Goal: Contribute content

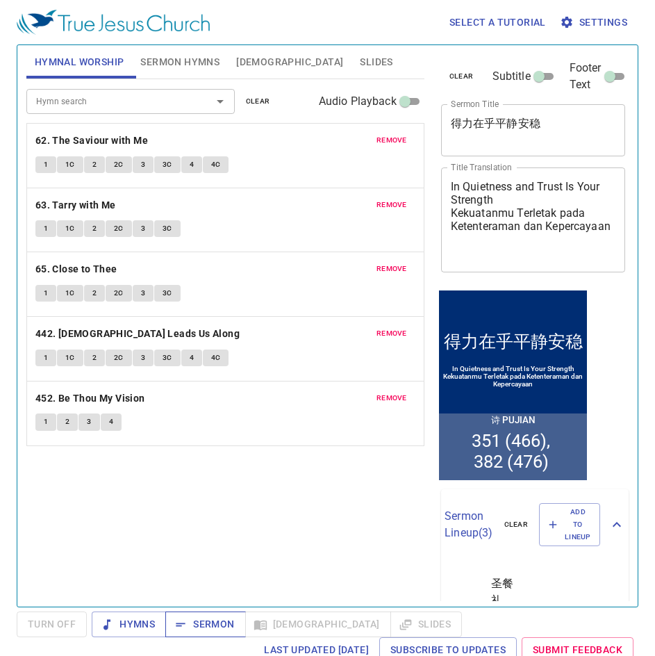
click at [210, 616] on span "Sermon" at bounding box center [206, 624] width 58 height 17
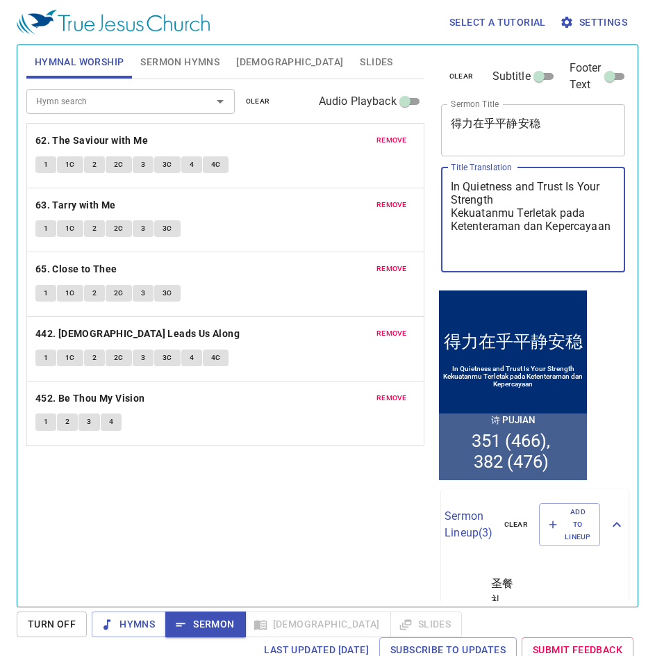
drag, startPoint x: 536, startPoint y: 252, endPoint x: 420, endPoint y: 169, distance: 142.4
click at [420, 169] on div "Hymnal Worship Sermon Hymns Bible Slides Hymn search Hymn search clear Audio Pl…" at bounding box center [328, 321] width 614 height 562
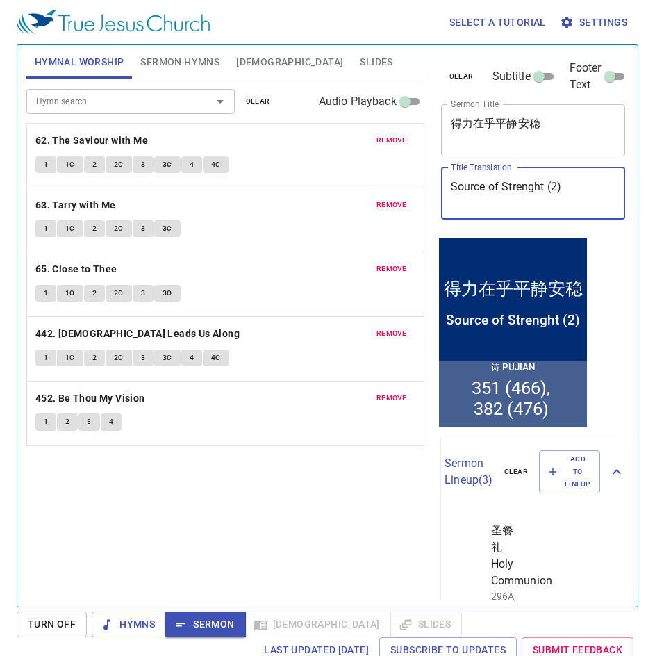
type textarea "Source of Strenght (2)"
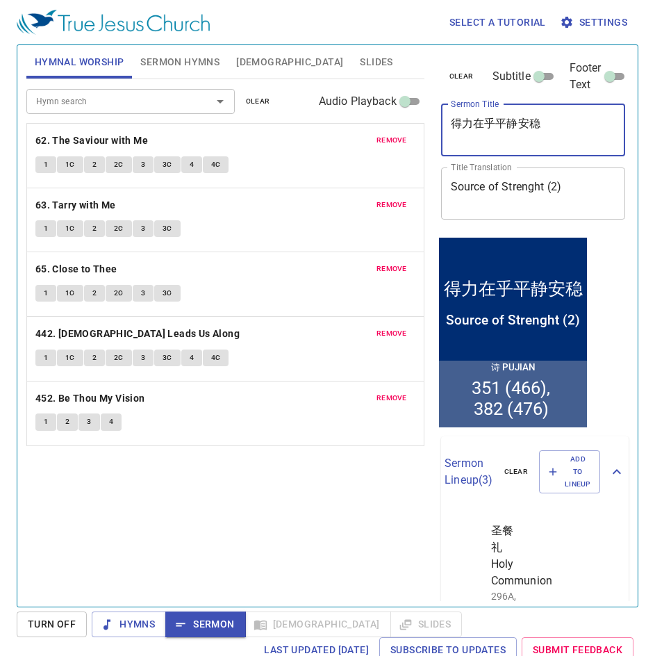
drag, startPoint x: 573, startPoint y: 124, endPoint x: 427, endPoint y: 110, distance: 145.9
click at [427, 110] on div "Hymnal Worship Sermon Hymns Bible Slides Hymn search Hymn search clear Audio Pl…" at bounding box center [328, 321] width 614 height 562
click at [384, 143] on span "remove" at bounding box center [392, 140] width 31 height 13
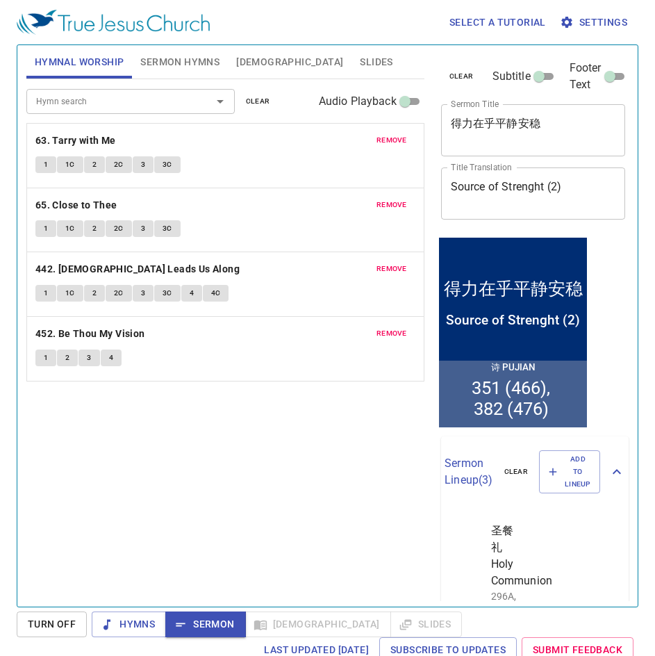
click at [384, 143] on span "remove" at bounding box center [392, 140] width 31 height 13
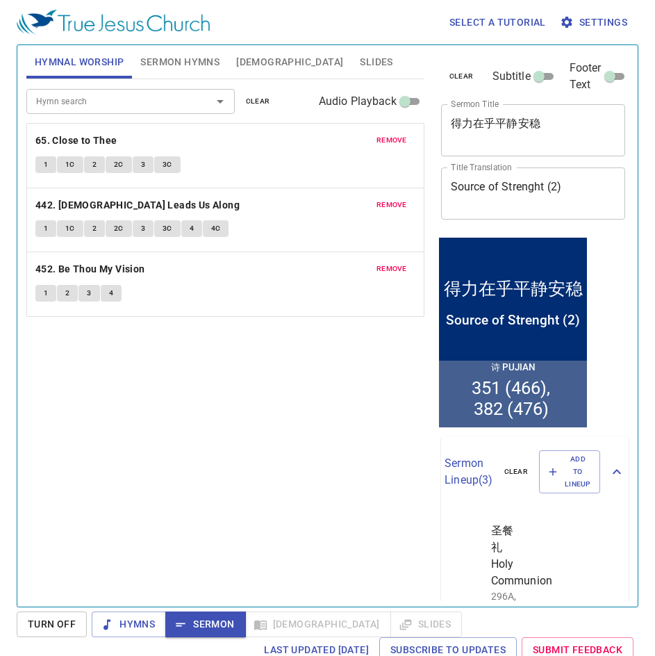
click at [384, 143] on span "remove" at bounding box center [392, 140] width 31 height 13
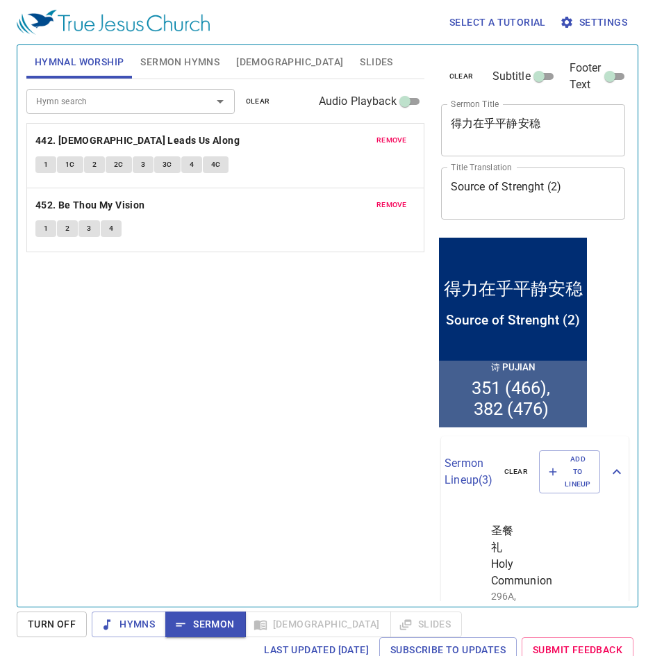
click at [384, 143] on span "remove" at bounding box center [392, 140] width 31 height 13
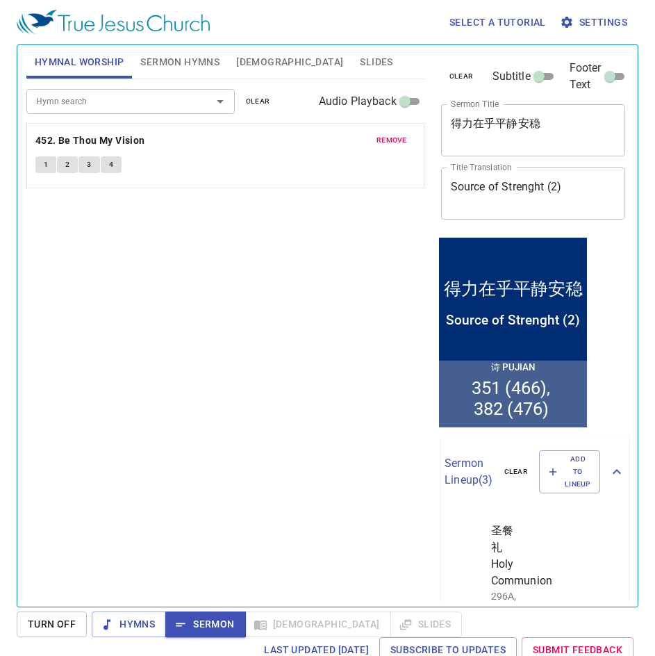
click at [384, 143] on span "remove" at bounding box center [392, 140] width 31 height 13
click at [205, 99] on div at bounding box center [211, 101] width 36 height 19
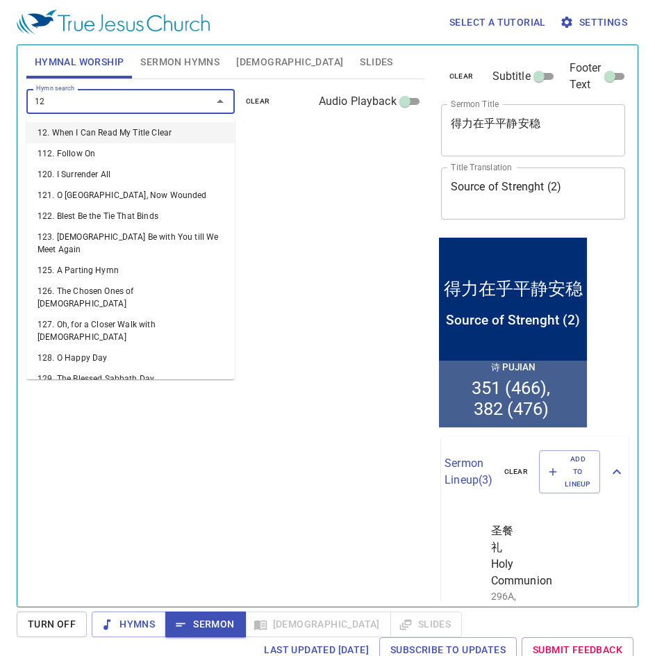
type input "128"
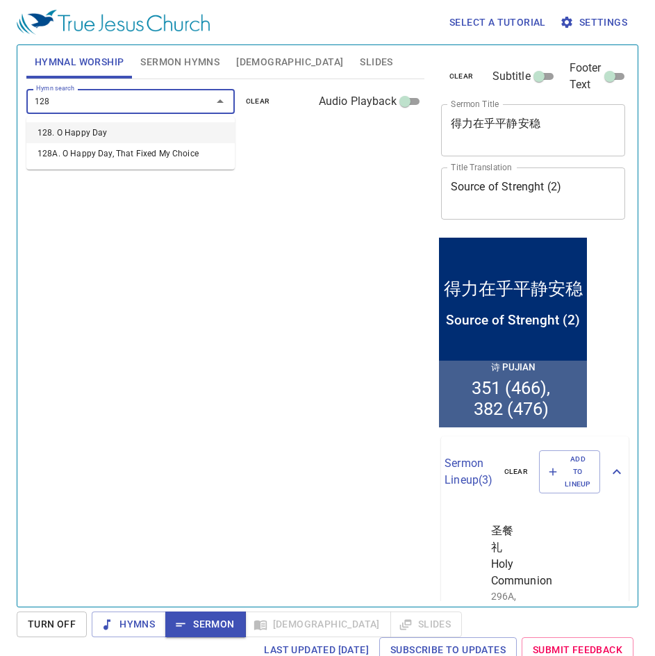
click at [164, 138] on li "128. O Happy Day" at bounding box center [130, 132] width 208 height 21
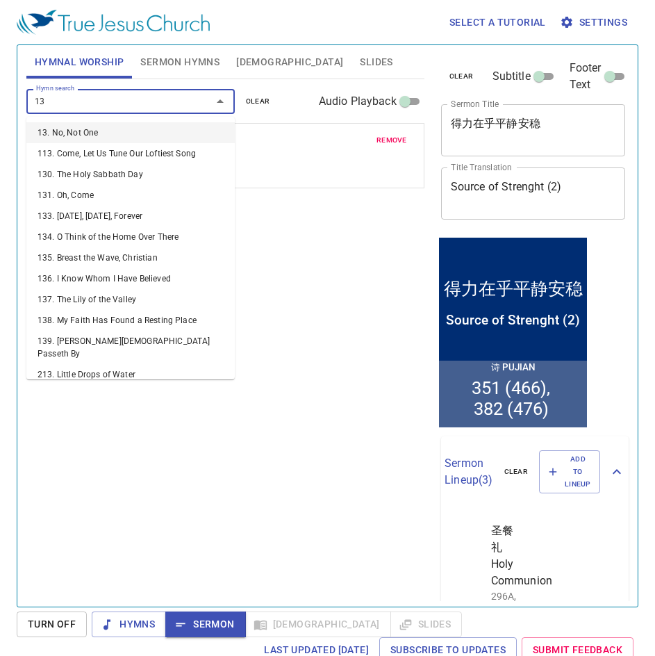
type input "131"
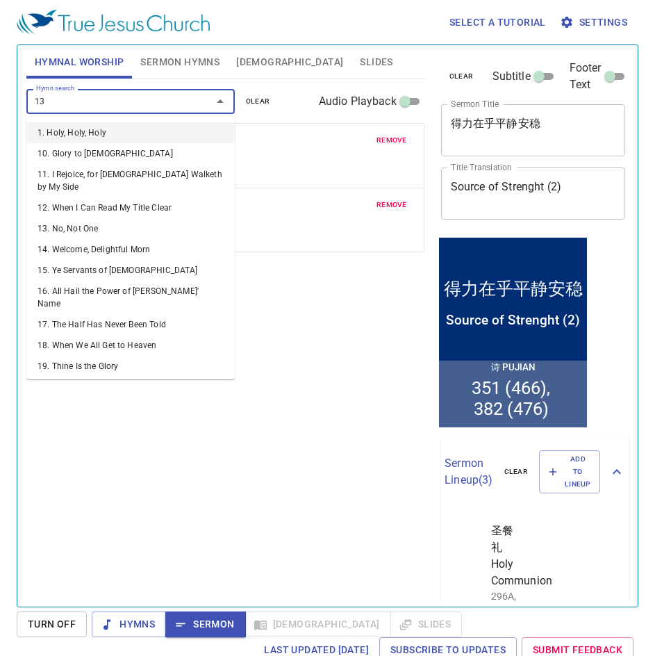
type input "134"
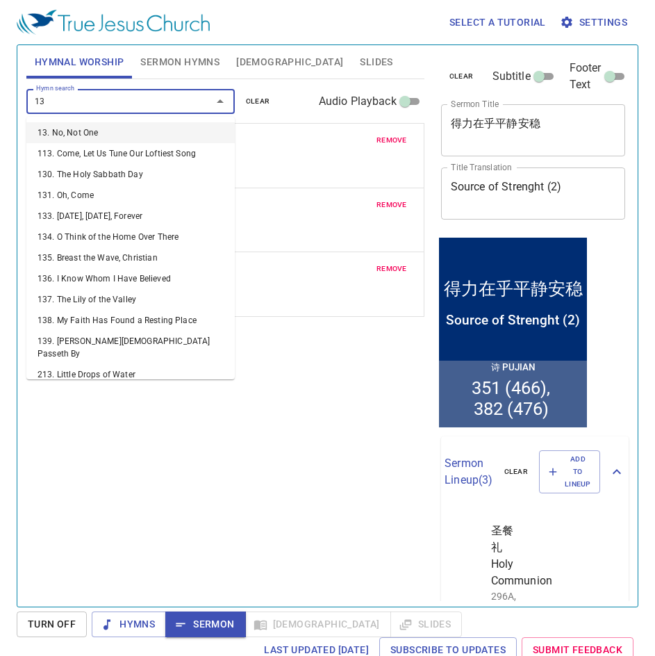
type input "137"
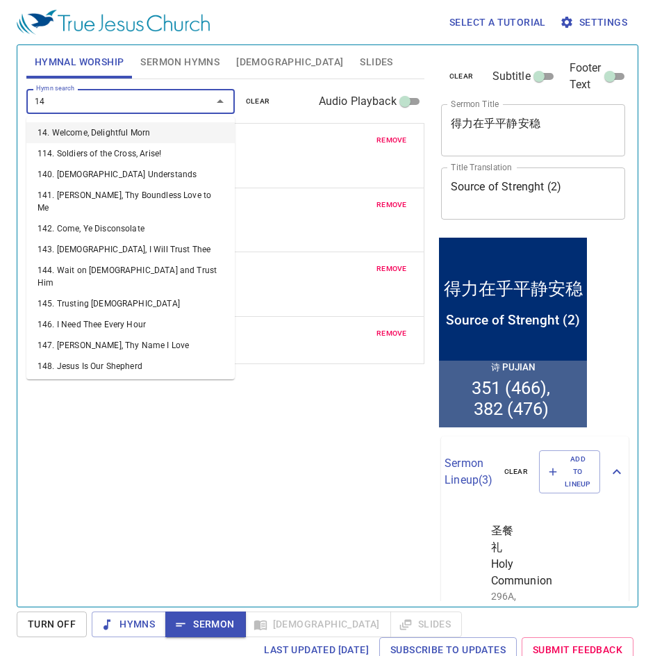
type input "140"
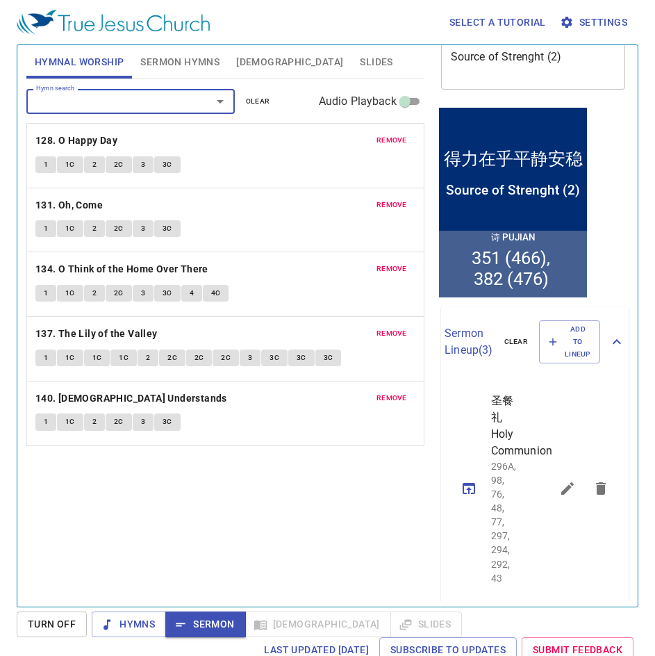
scroll to position [129, 0]
click at [483, 264] on li "351 (466)" at bounding box center [510, 257] width 79 height 21
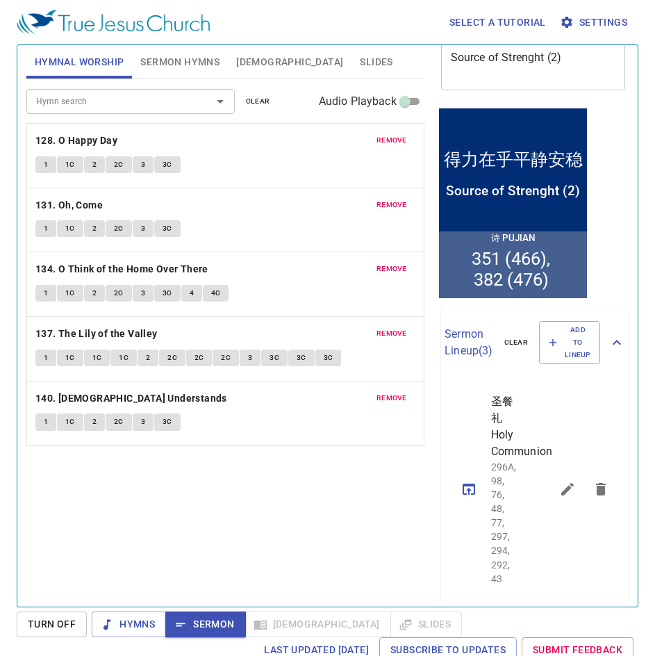
scroll to position [0, 0]
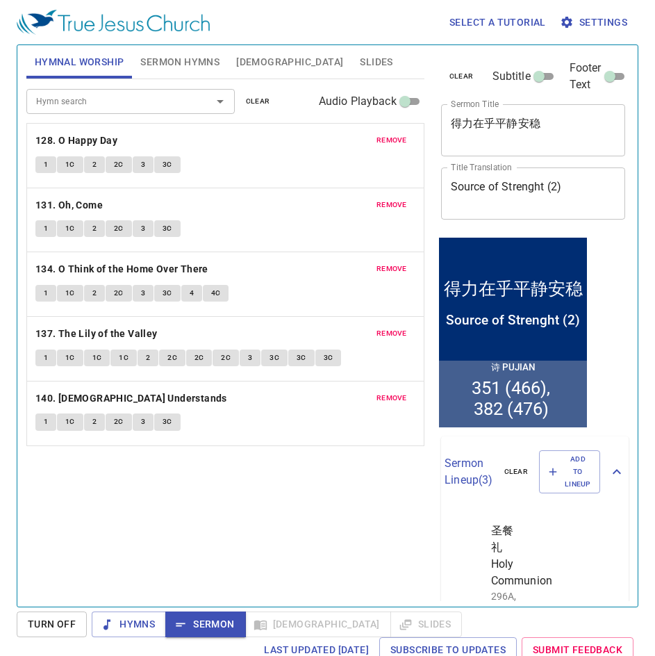
click at [604, 25] on span "Settings" at bounding box center [595, 22] width 65 height 17
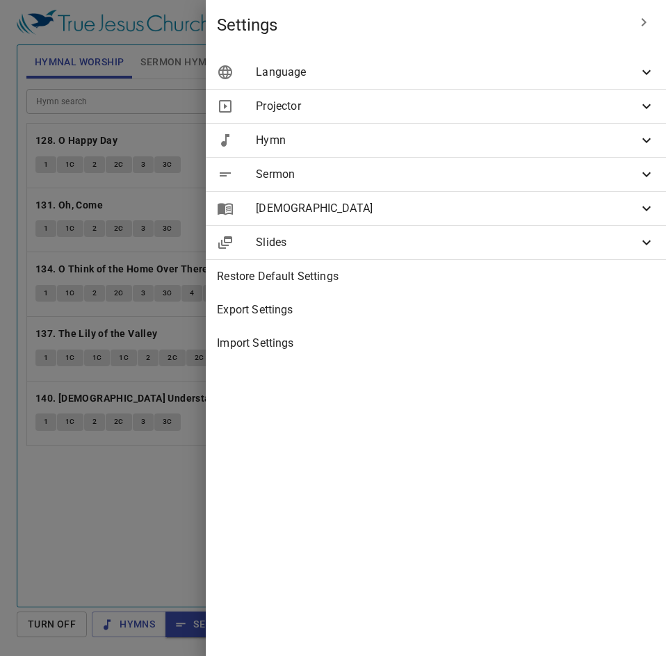
click at [476, 139] on span "Hymn" at bounding box center [447, 140] width 382 height 17
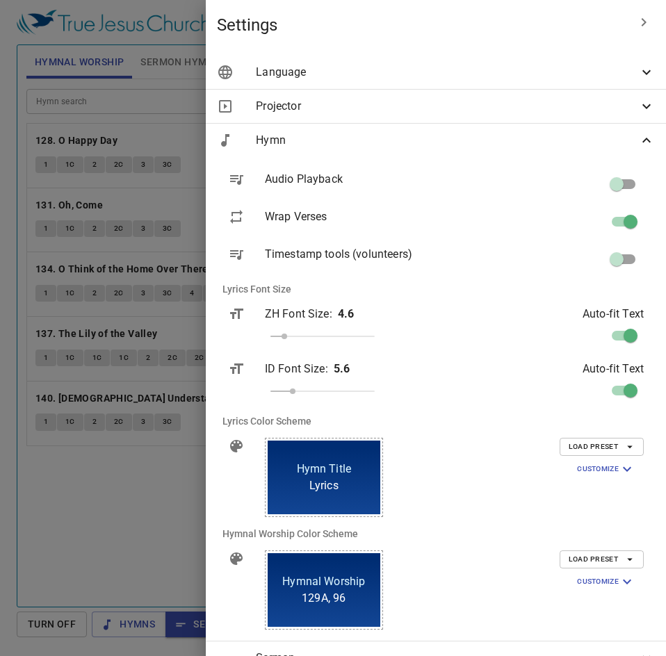
click at [412, 74] on span "Language" at bounding box center [447, 72] width 382 height 17
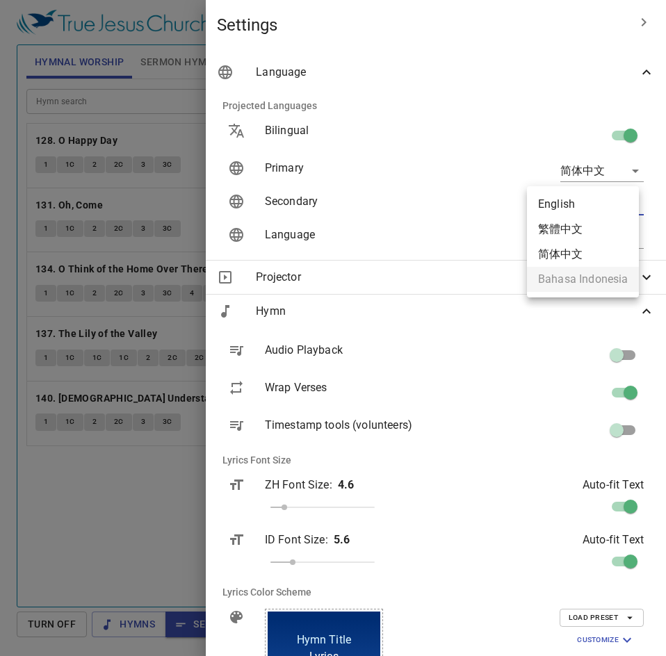
click at [598, 214] on body "Select a tutorial Settings Hymnal Worship Sermon Hymns Bible Slides Hymn search…" at bounding box center [333, 328] width 666 height 656
click at [576, 199] on li "English" at bounding box center [583, 204] width 112 height 25
type input "en"
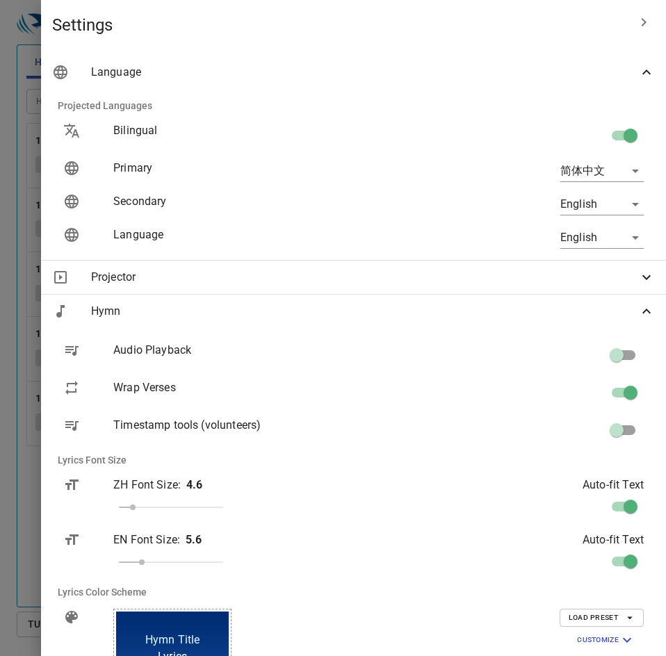
click at [163, 515] on div at bounding box center [333, 328] width 666 height 656
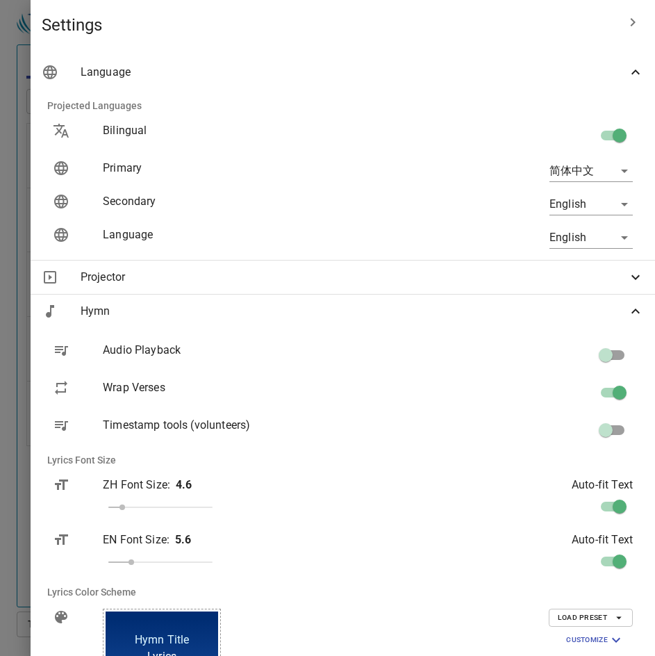
click at [163, 515] on div at bounding box center [327, 328] width 655 height 656
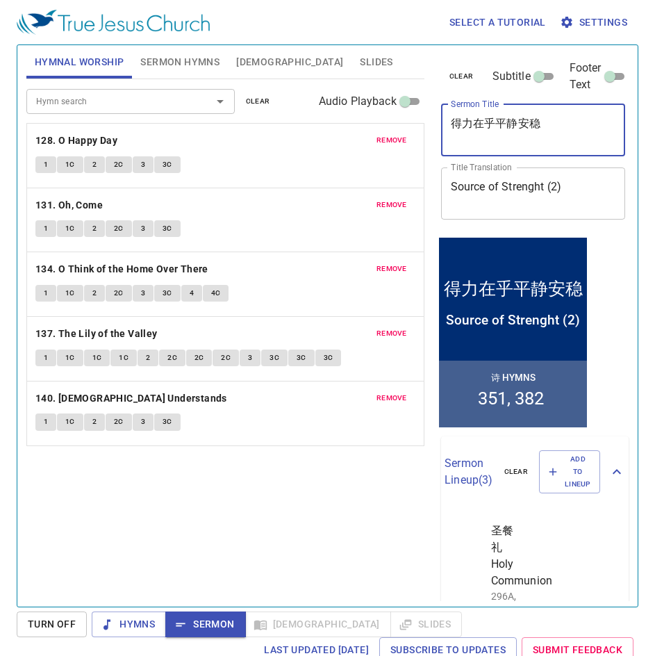
drag, startPoint x: 557, startPoint y: 129, endPoint x: 43, endPoint y: 131, distance: 513.6
click at [43, 131] on div "Hymnal Worship Sermon Hymns Bible Slides Hymn search Hymn search clear Audio Pl…" at bounding box center [328, 321] width 614 height 562
click at [543, 192] on textarea "Source of Strenght (2)" at bounding box center [533, 193] width 165 height 26
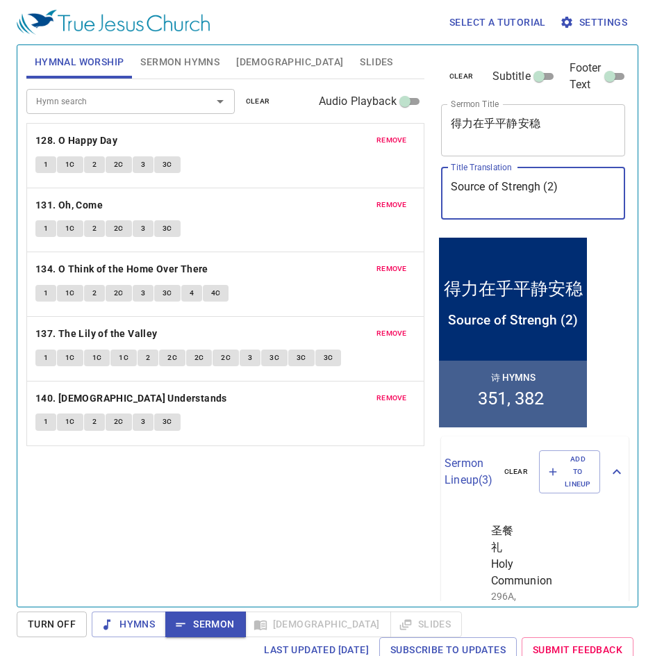
type textarea "Source of Strengh (2)"
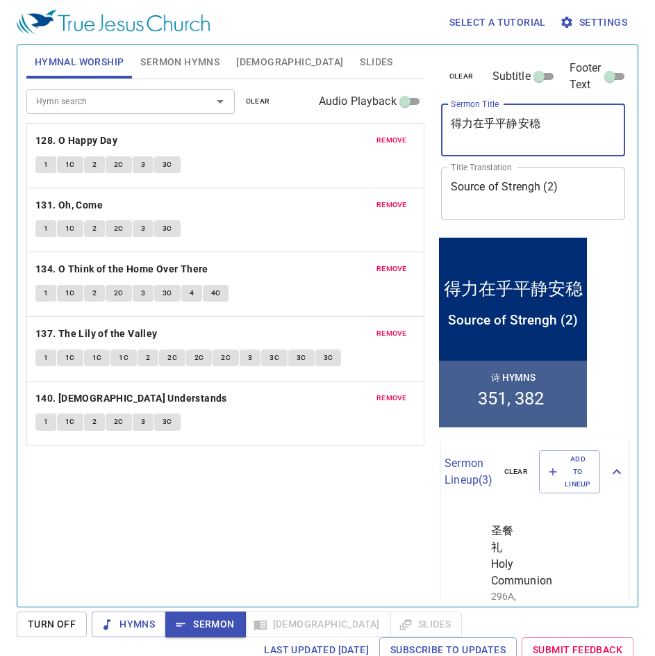
drag, startPoint x: 566, startPoint y: 133, endPoint x: 325, endPoint y: 111, distance: 241.4
click at [325, 111] on div "Hymnal Worship Sermon Hymns Bible Slides Hymn search Hymn search clear Audio Pl…" at bounding box center [328, 321] width 614 height 562
type textarea "力量来源 (2)"
drag, startPoint x: 546, startPoint y: 115, endPoint x: 496, endPoint y: 20, distance: 107.9
click at [546, 113] on div "力量来源 (2) x Sermon Title" at bounding box center [533, 130] width 185 height 52
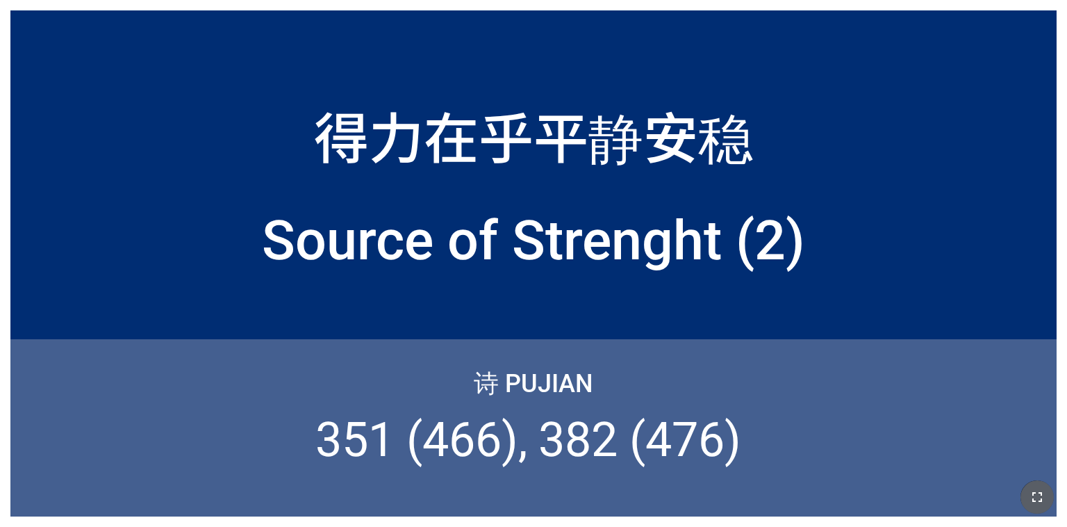
click at [1043, 498] on icon "button" at bounding box center [1037, 497] width 17 height 17
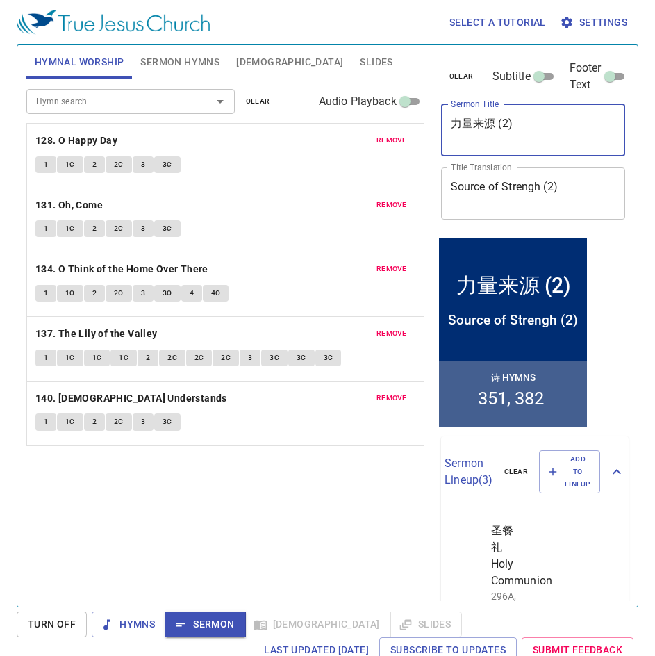
drag, startPoint x: 496, startPoint y: 125, endPoint x: 366, endPoint y: 125, distance: 130.0
click at [366, 125] on div "Hymnal Worship Sermon Hymns Bible Slides Hymn search Hymn search clear Audio Pl…" at bounding box center [328, 321] width 614 height 562
paste textarea "的源泉"
type textarea "力量的源泉 (2)"
click at [378, 30] on div "Select a tutorial Settings" at bounding box center [325, 22] width 616 height 44
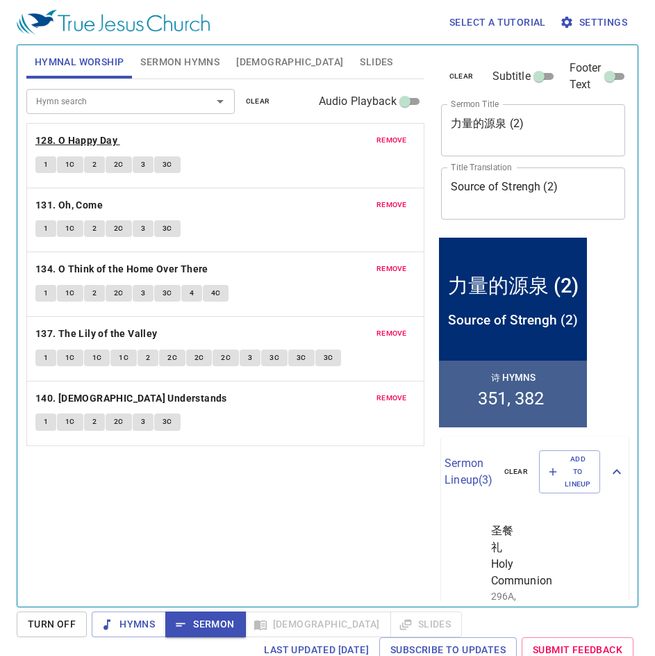
click at [85, 135] on b "128. O Happy Day" at bounding box center [76, 140] width 82 height 17
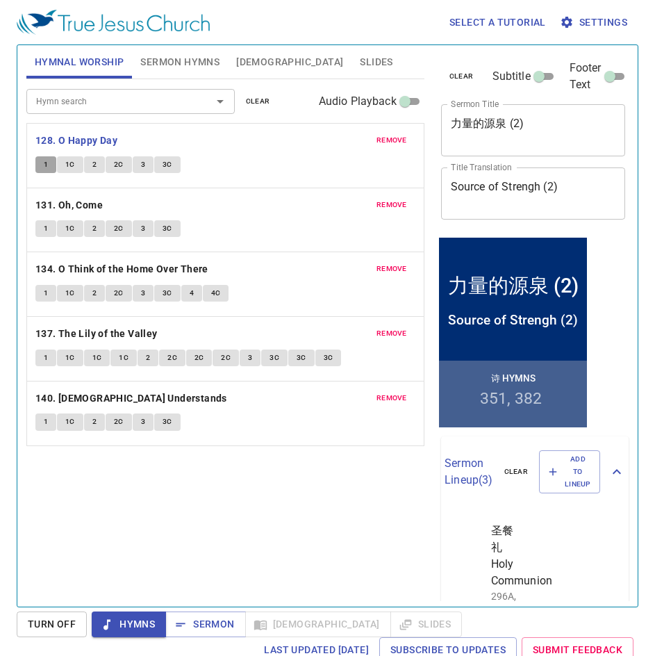
click at [38, 163] on button "1" at bounding box center [45, 164] width 21 height 17
click at [176, 63] on span "Sermon Hymns" at bounding box center [179, 62] width 79 height 17
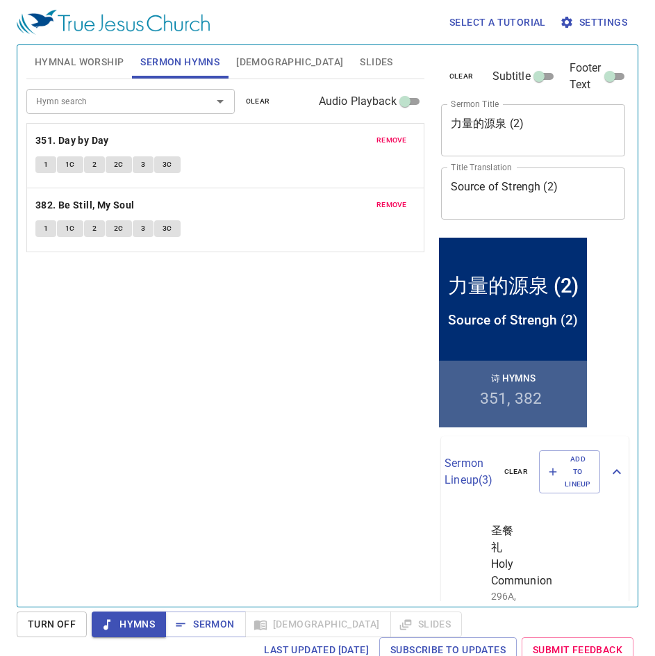
click at [397, 139] on span "remove" at bounding box center [392, 140] width 31 height 13
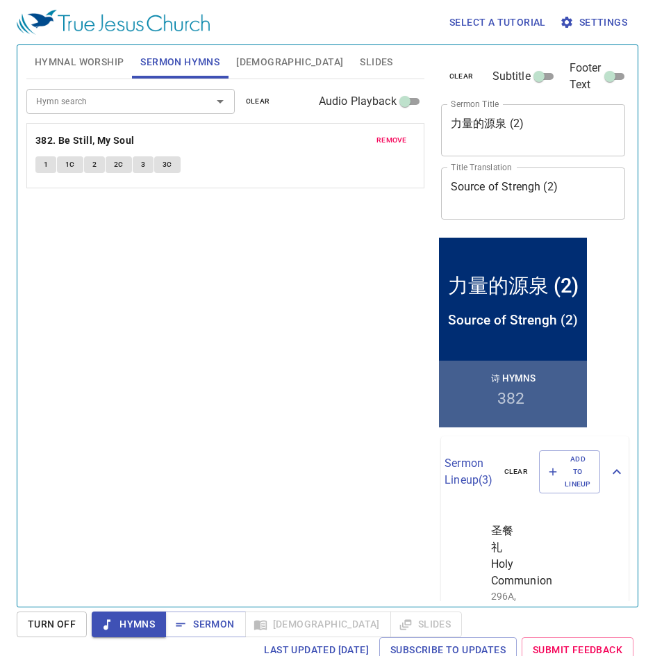
click at [397, 139] on span "remove" at bounding box center [392, 140] width 31 height 13
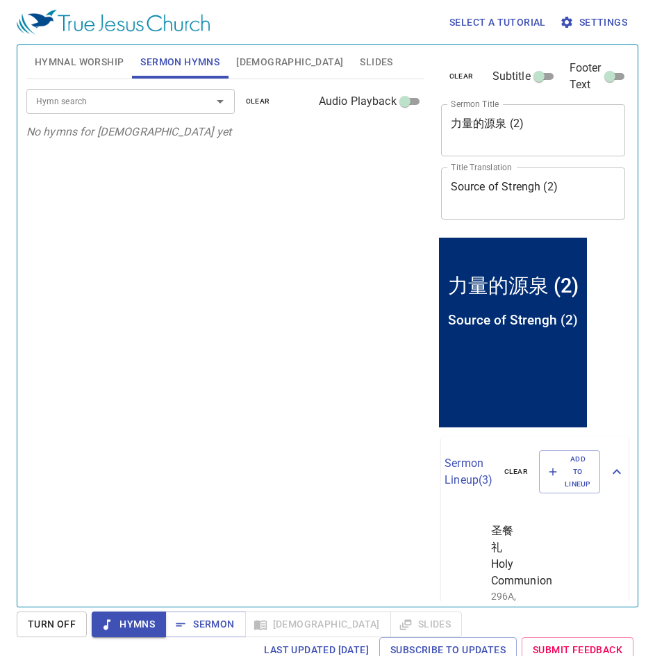
click at [117, 113] on div "Hymn search" at bounding box center [130, 101] width 208 height 24
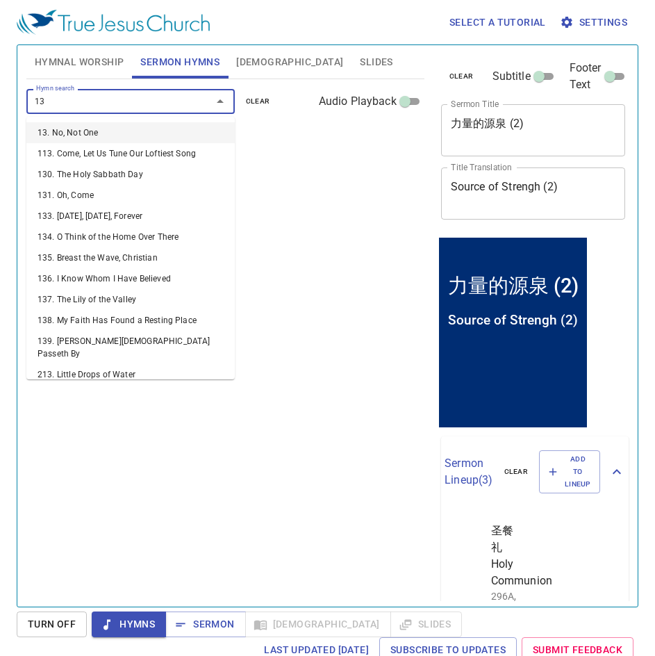
type input "130"
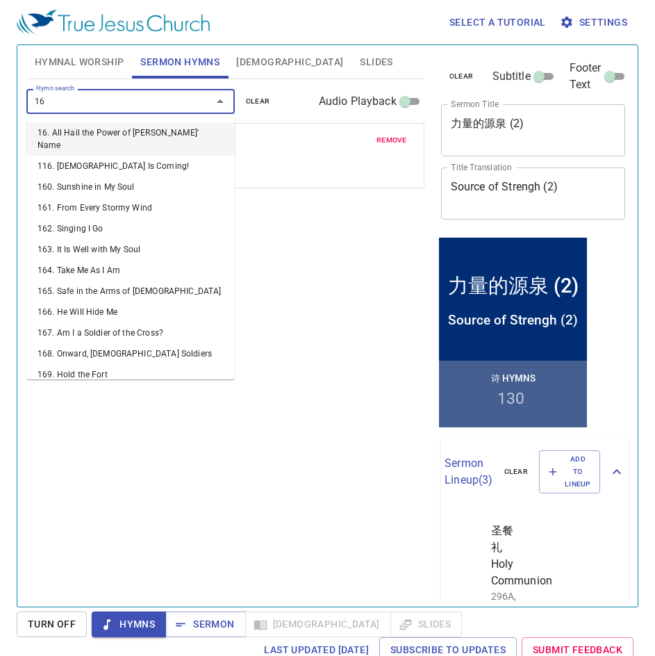
type input "164"
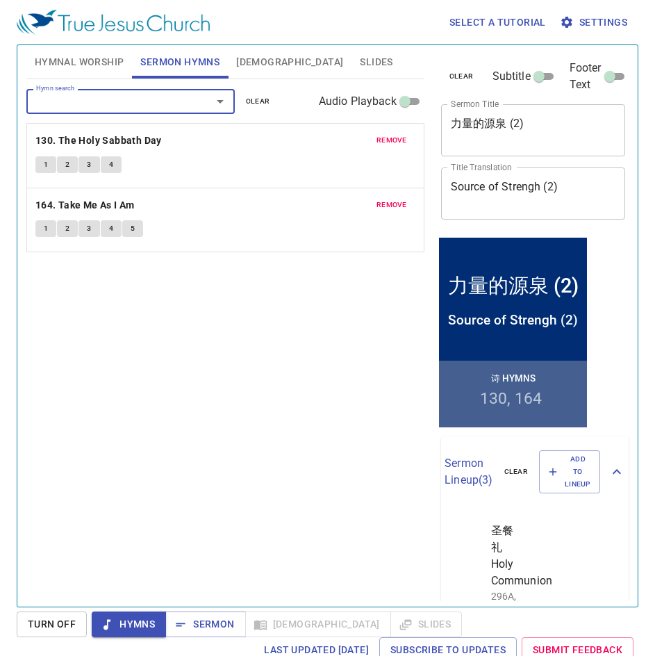
click at [82, 69] on span "Hymnal Worship" at bounding box center [80, 62] width 90 height 17
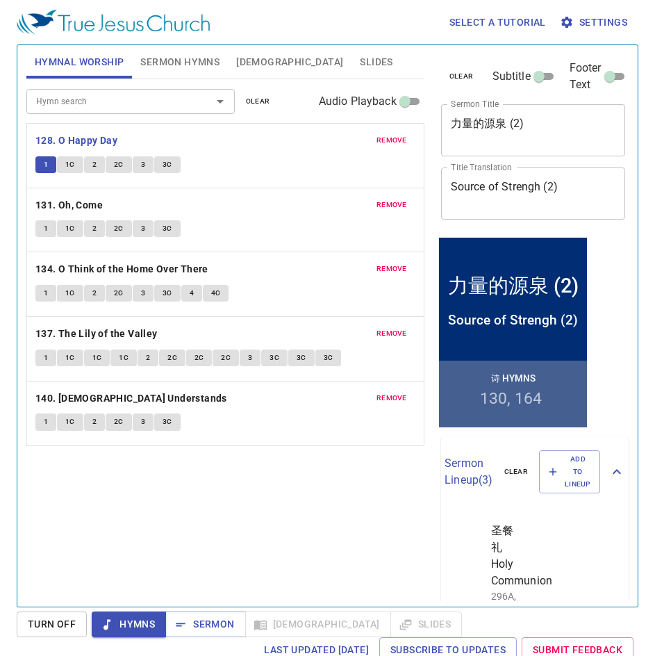
click at [72, 168] on span "1C" at bounding box center [70, 164] width 10 height 13
click at [99, 163] on button "2" at bounding box center [94, 164] width 21 height 17
click at [115, 163] on span "2C" at bounding box center [119, 164] width 10 height 13
click at [143, 167] on span "3" at bounding box center [143, 164] width 4 height 13
click at [167, 168] on span "3C" at bounding box center [168, 164] width 10 height 13
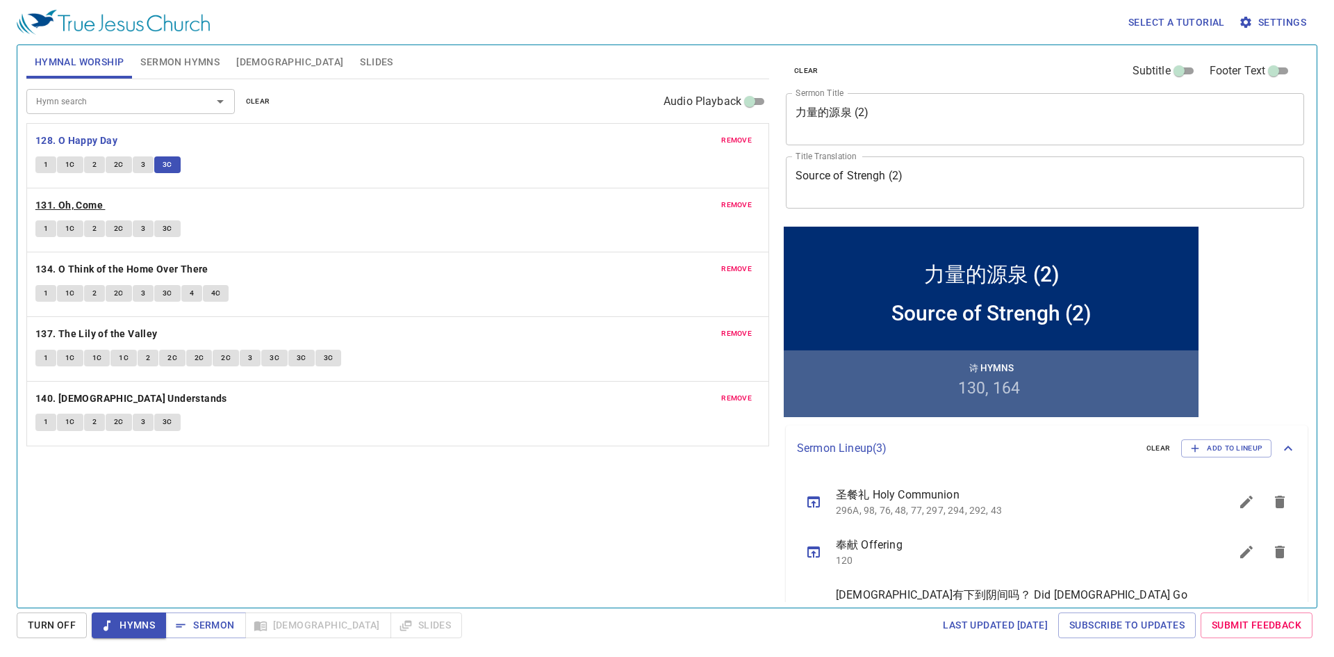
click at [66, 202] on b "131. Oh, Come" at bounding box center [68, 205] width 67 height 17
click at [52, 232] on button "1" at bounding box center [45, 228] width 21 height 17
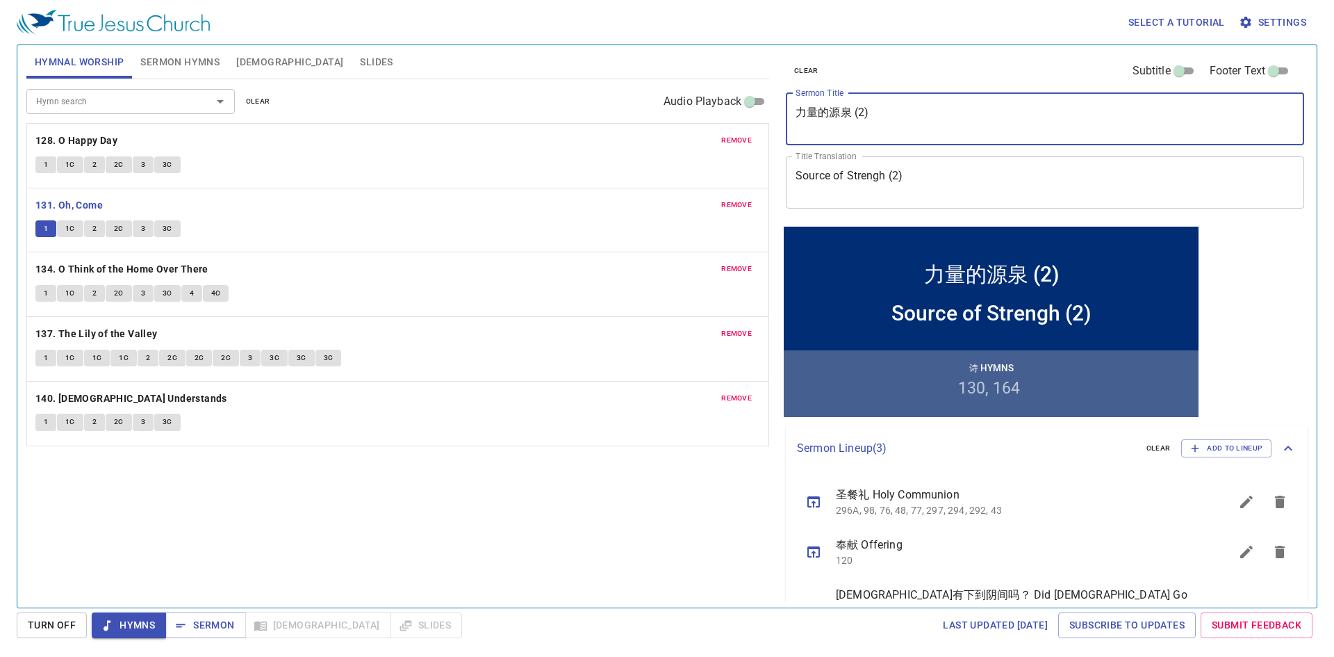
drag, startPoint x: 778, startPoint y: 117, endPoint x: 594, endPoint y: 124, distance: 184.3
click at [594, 124] on div "Hymnal Worship Sermon Hymns Bible Slides Hymn search Hymn search clear Audio Pl…" at bounding box center [667, 321] width 1293 height 562
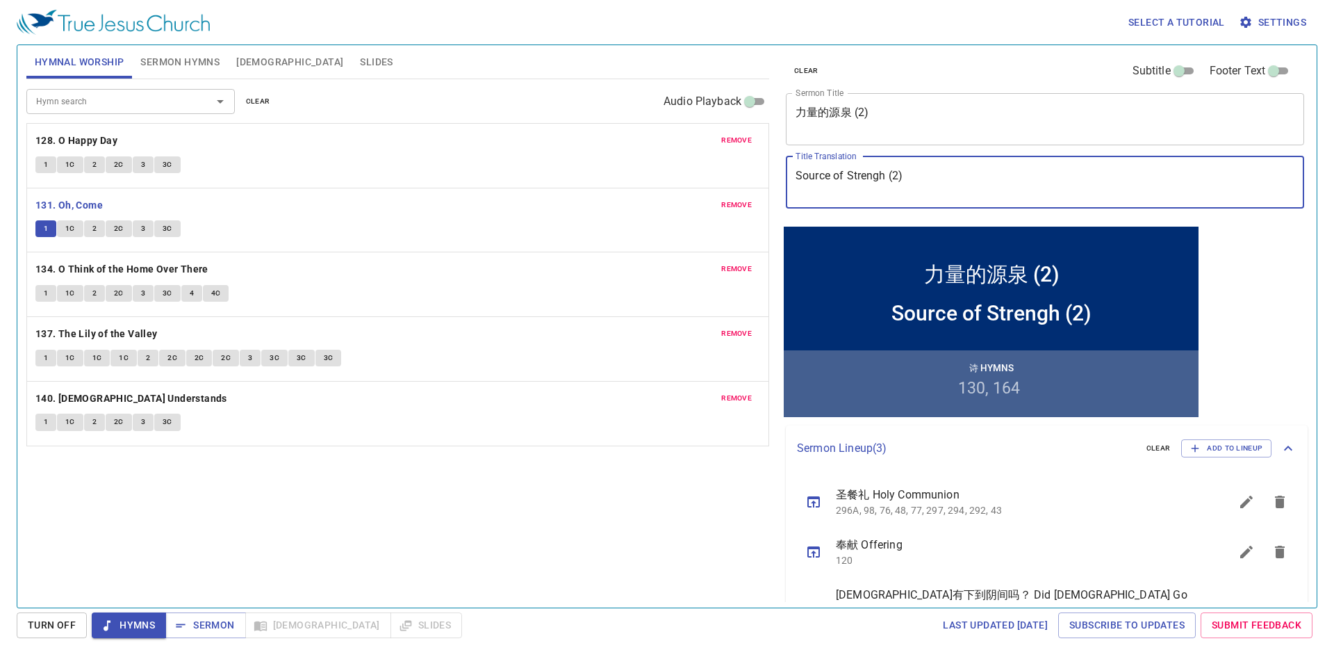
drag, startPoint x: 934, startPoint y: 175, endPoint x: 569, endPoint y: 174, distance: 364.9
click at [569, 174] on div "Hymnal Worship Sermon Hymns Bible Slides Hymn search Hymn search clear Audio Pl…" at bounding box center [667, 321] width 1293 height 562
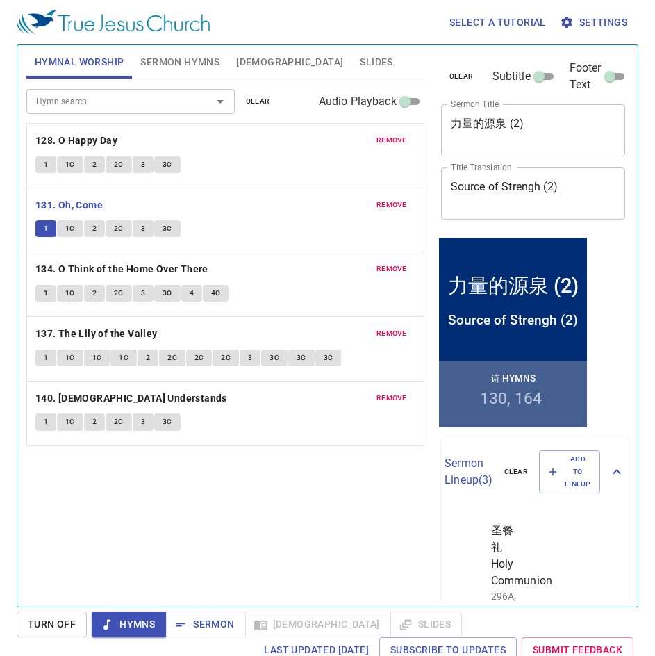
click at [67, 234] on span "1C" at bounding box center [70, 228] width 10 height 13
click at [99, 227] on button "2" at bounding box center [94, 228] width 21 height 17
click at [120, 227] on span "2C" at bounding box center [119, 228] width 10 height 13
drag, startPoint x: 144, startPoint y: 229, endPoint x: 398, endPoint y: 259, distance: 255.3
click at [144, 229] on span "3" at bounding box center [143, 228] width 4 height 13
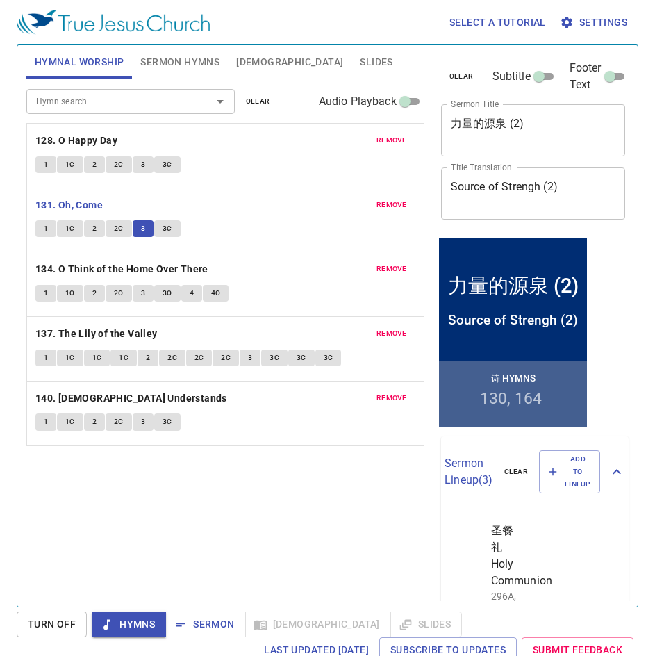
click at [168, 230] on span "3C" at bounding box center [168, 228] width 10 height 13
drag, startPoint x: 186, startPoint y: 484, endPoint x: 94, endPoint y: 266, distance: 236.1
click at [186, 484] on div "Hymn search Hymn search clear Audio Playback remove 128. O Happy Day 1 1C 2 2C …" at bounding box center [225, 337] width 398 height 516
click at [97, 267] on b "134. O Think of the Home Over There" at bounding box center [121, 269] width 173 height 17
click at [46, 297] on span "1" at bounding box center [46, 293] width 4 height 13
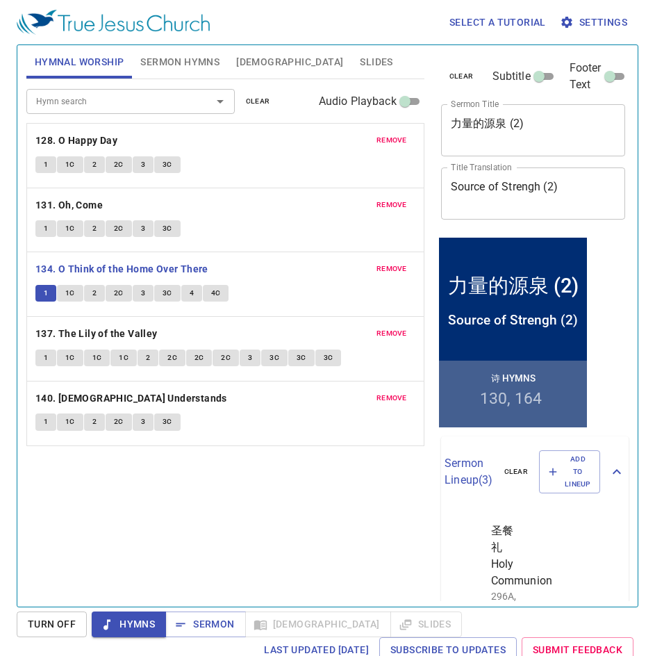
click at [67, 294] on span "1C" at bounding box center [70, 293] width 10 height 13
click at [92, 285] on button "2" at bounding box center [94, 293] width 21 height 17
click at [114, 294] on span "2C" at bounding box center [119, 293] width 10 height 13
click at [143, 297] on span "3" at bounding box center [143, 293] width 4 height 13
click at [160, 292] on button "3C" at bounding box center [167, 293] width 26 height 17
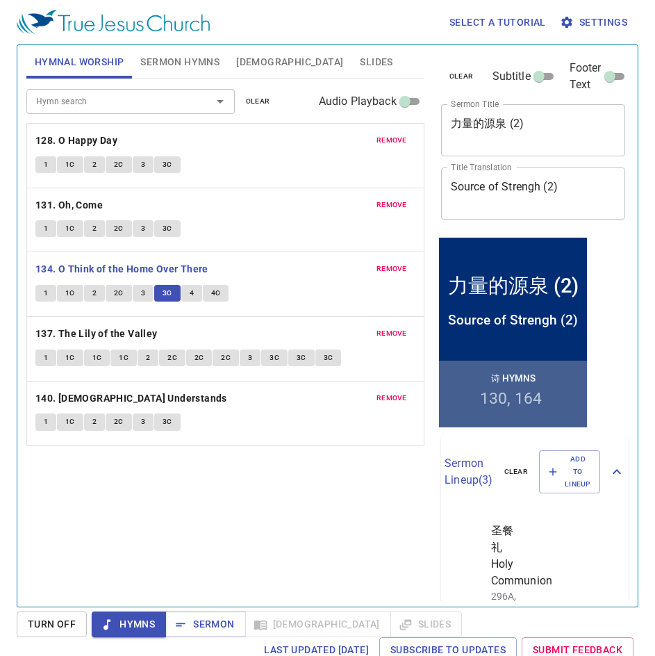
click at [190, 299] on span "4" at bounding box center [192, 293] width 4 height 13
click at [222, 292] on button "4C" at bounding box center [216, 293] width 26 height 17
click at [49, 336] on b "137. The Lily of the Valley" at bounding box center [96, 333] width 122 height 17
click at [48, 352] on span "1" at bounding box center [46, 358] width 4 height 13
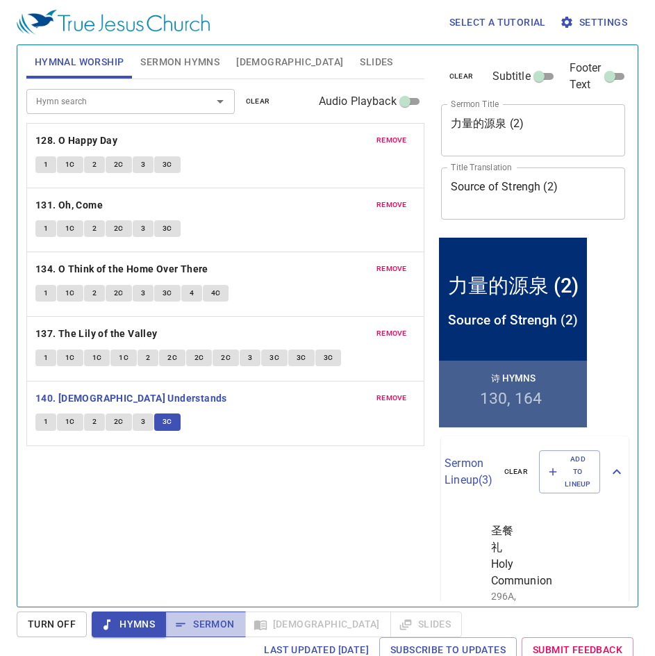
click at [209, 623] on span "Sermon" at bounding box center [206, 624] width 58 height 17
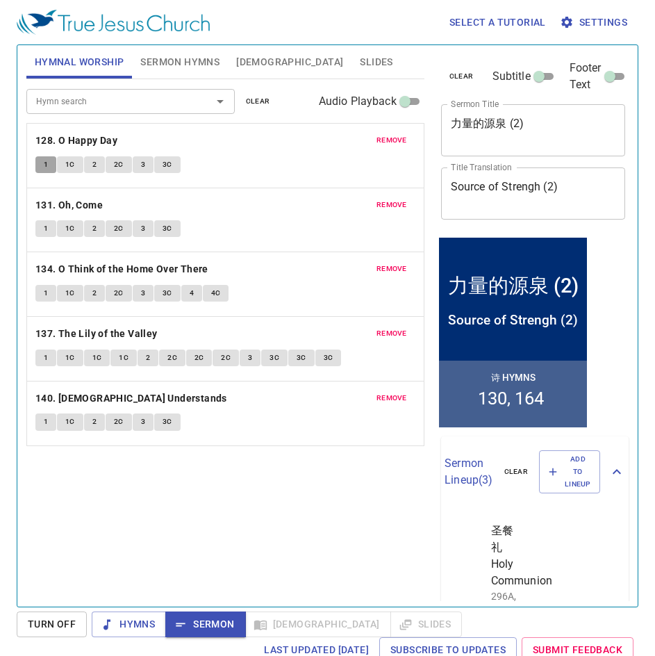
click at [46, 162] on span "1" at bounding box center [46, 164] width 4 height 13
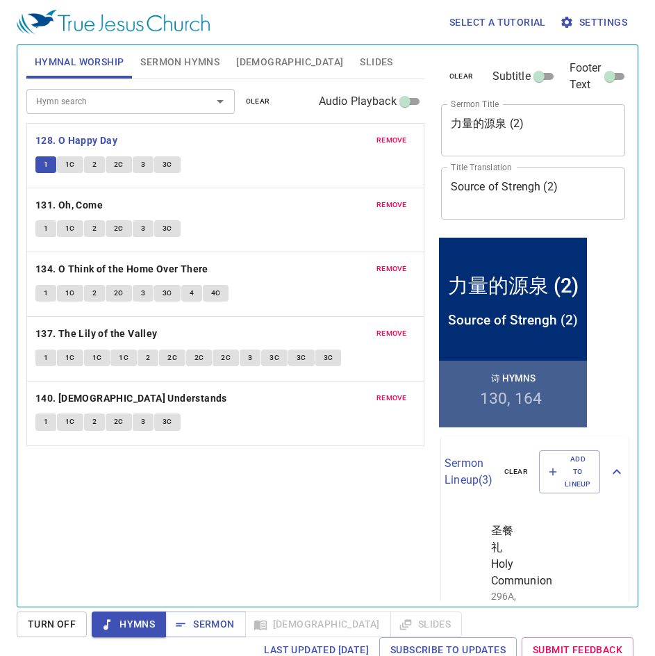
click at [197, 68] on span "Sermon Hymns" at bounding box center [179, 62] width 79 height 17
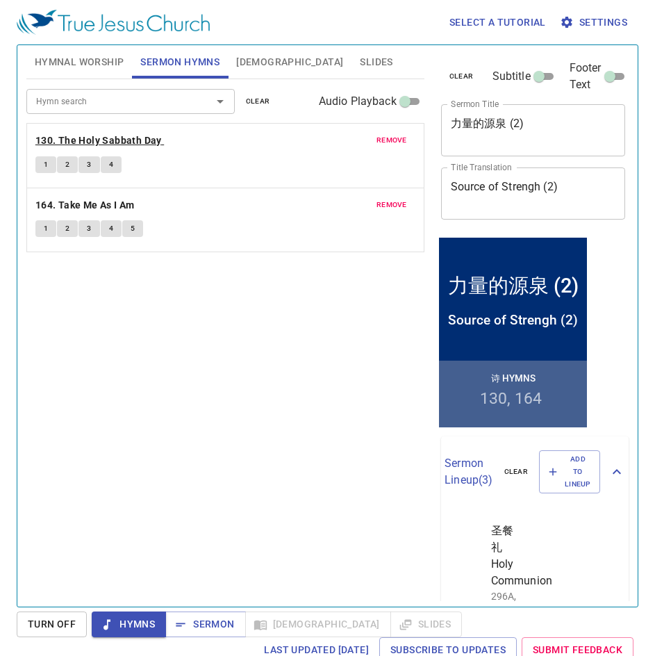
click at [78, 142] on b "130. The Holy Sabbath Day" at bounding box center [98, 140] width 126 height 17
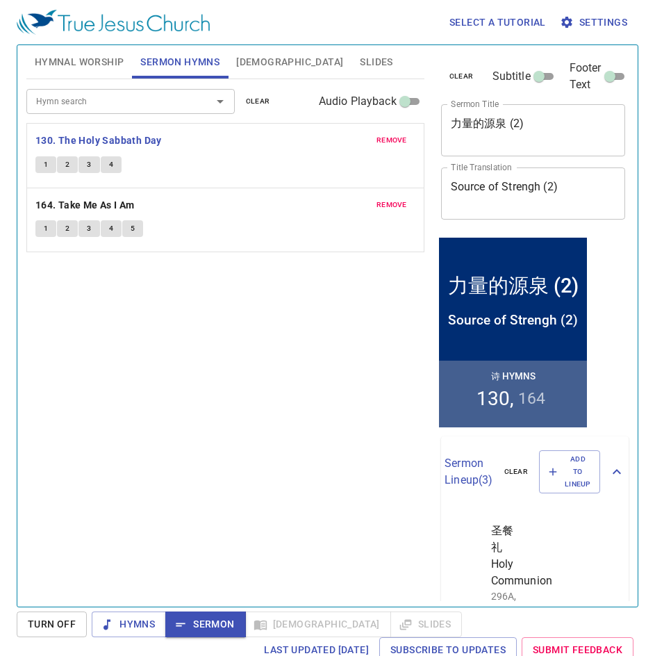
click at [42, 165] on button "1" at bounding box center [45, 164] width 21 height 17
click at [64, 165] on button "2" at bounding box center [67, 164] width 21 height 17
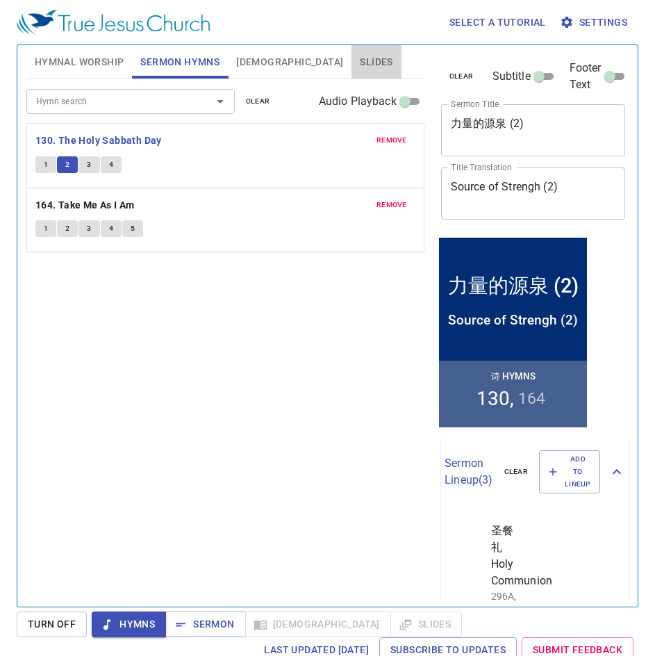
click at [360, 65] on span "Slides" at bounding box center [376, 62] width 33 height 17
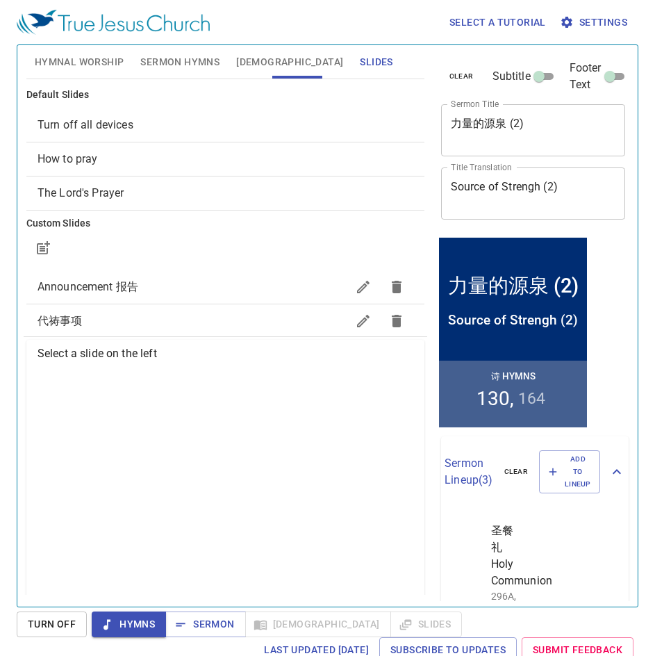
click at [91, 321] on span "代祷事项" at bounding box center [192, 321] width 309 height 17
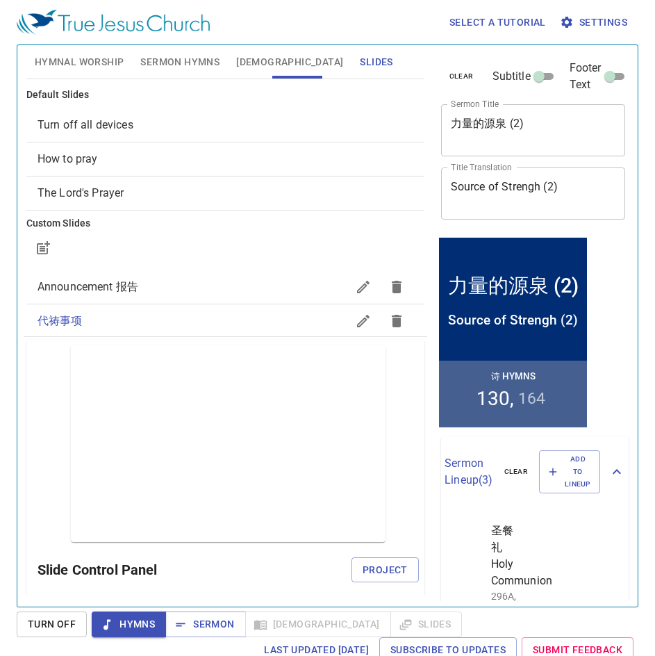
click at [87, 158] on span "How to pray" at bounding box center [68, 158] width 60 height 13
click at [99, 159] on span "How to pray" at bounding box center [226, 159] width 376 height 17
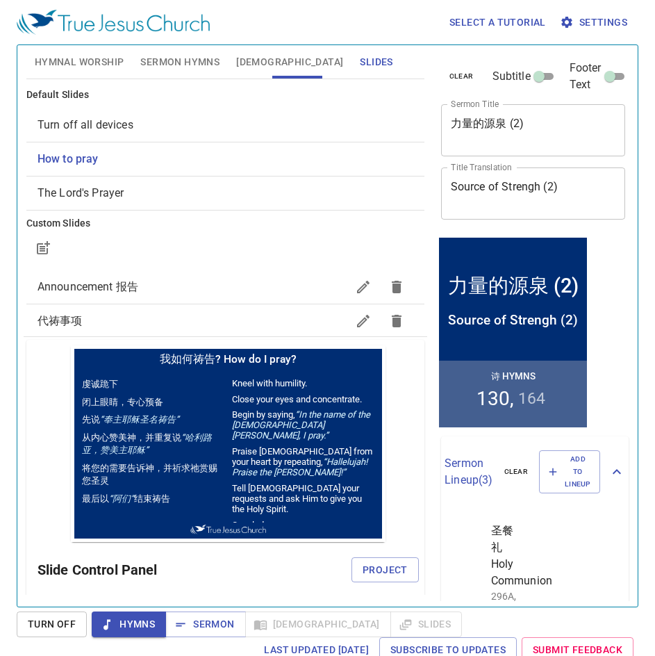
click at [174, 63] on span "Sermon Hymns" at bounding box center [179, 62] width 79 height 17
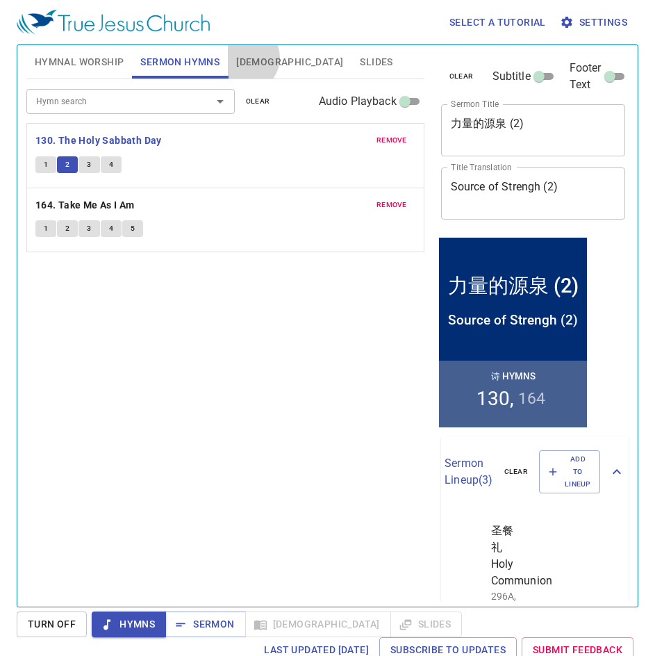
click at [245, 58] on span "[DEMOGRAPHIC_DATA]" at bounding box center [289, 62] width 107 height 17
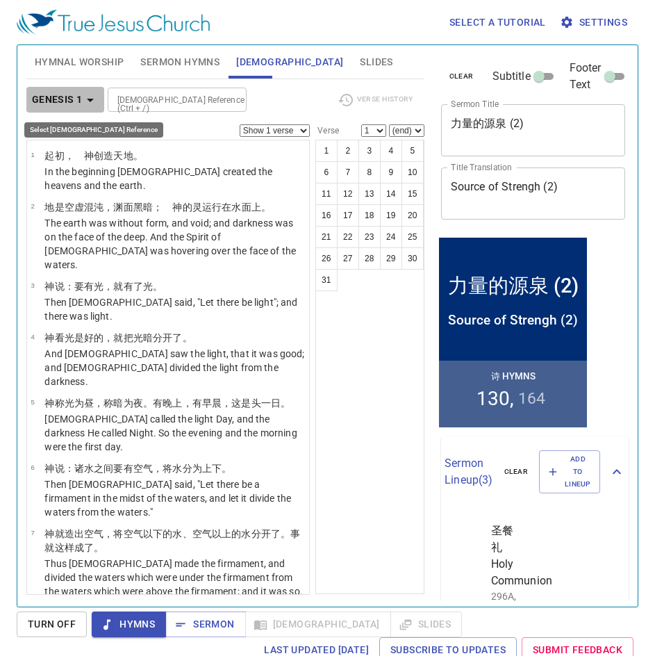
click at [51, 95] on b "Genesis 1" at bounding box center [57, 99] width 51 height 17
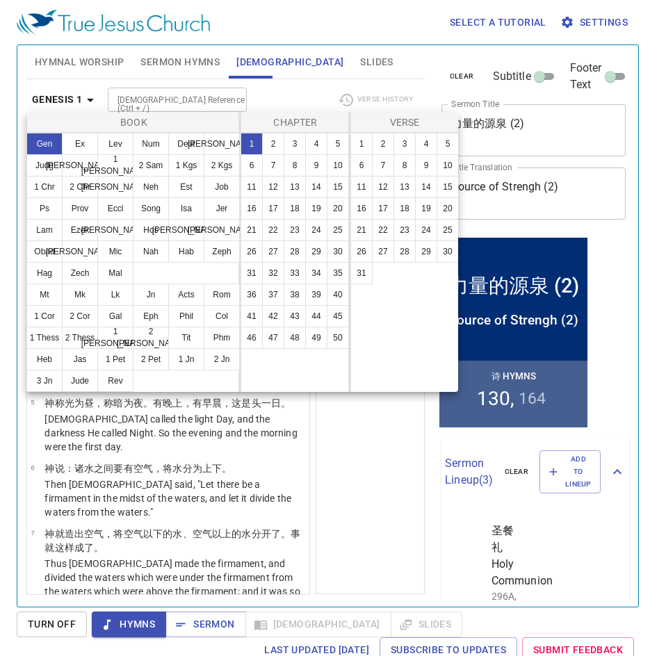
click at [166, 61] on div at bounding box center [333, 328] width 666 height 656
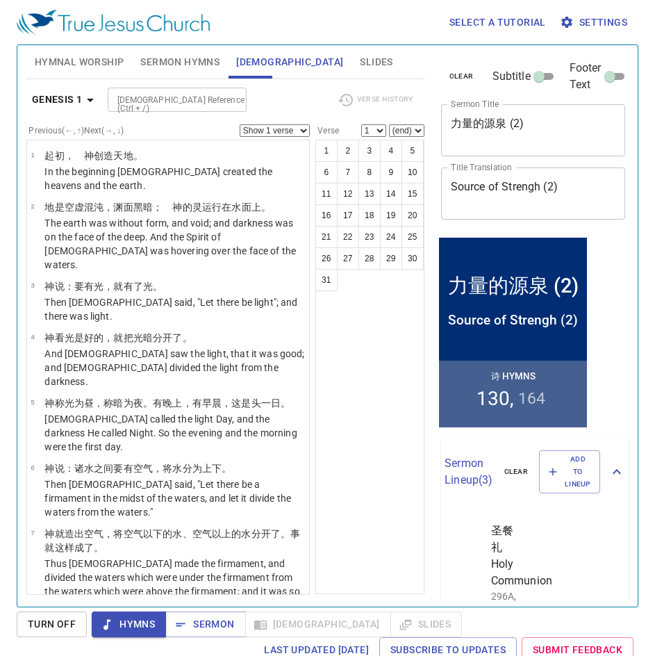
click at [166, 61] on span "Sermon Hymns" at bounding box center [179, 62] width 79 height 17
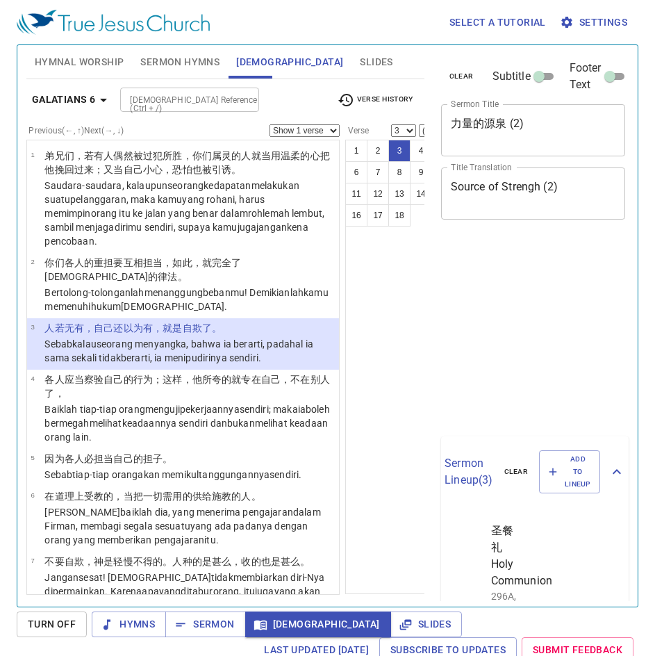
select select "3"
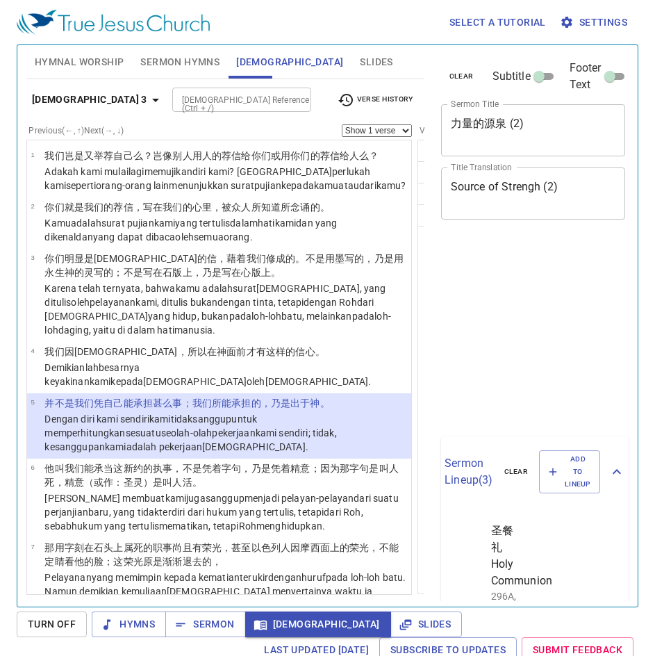
select select "5"
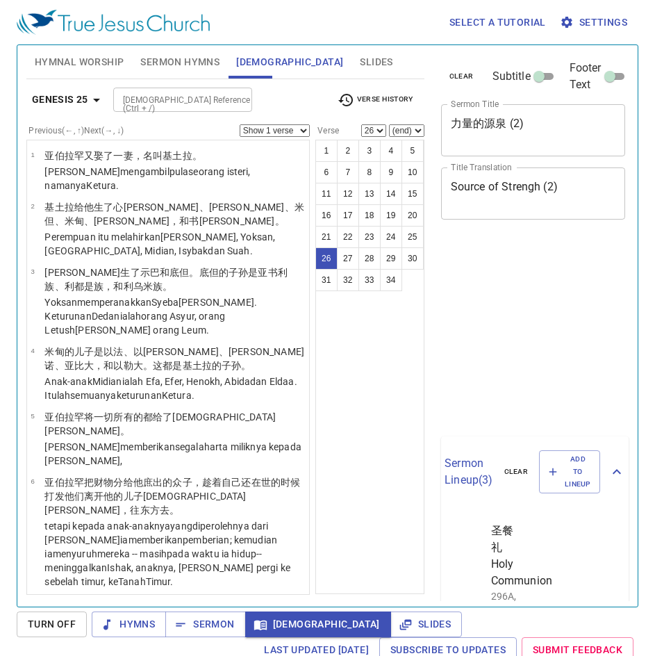
select select "26"
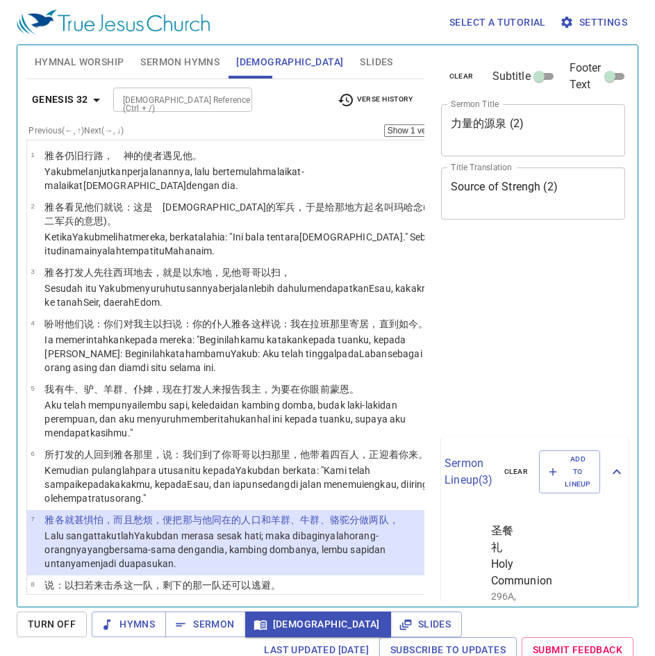
select select "7"
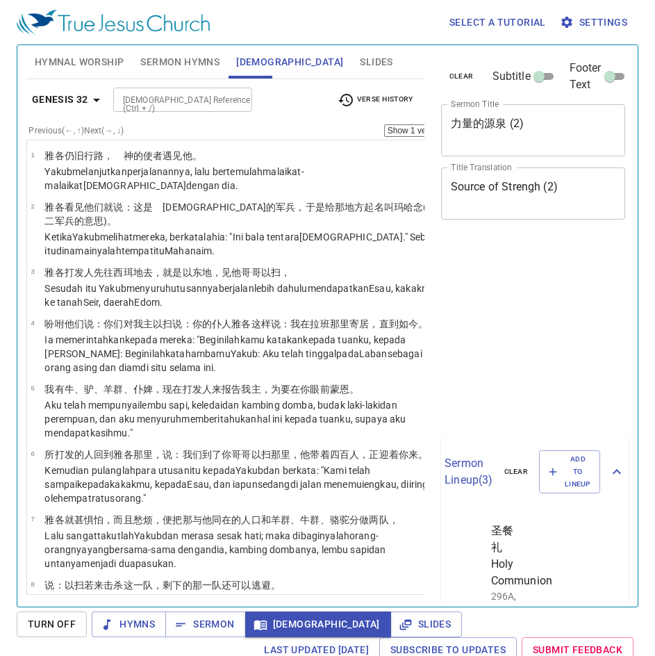
select select "31"
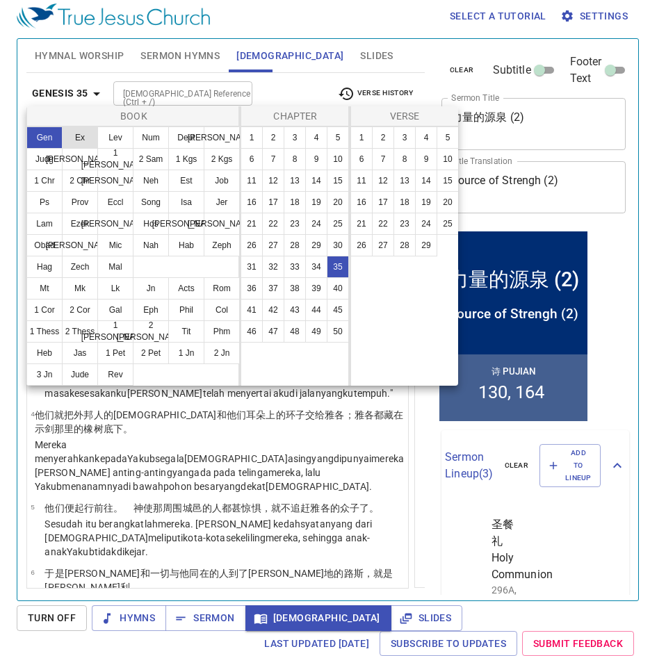
scroll to position [6, 0]
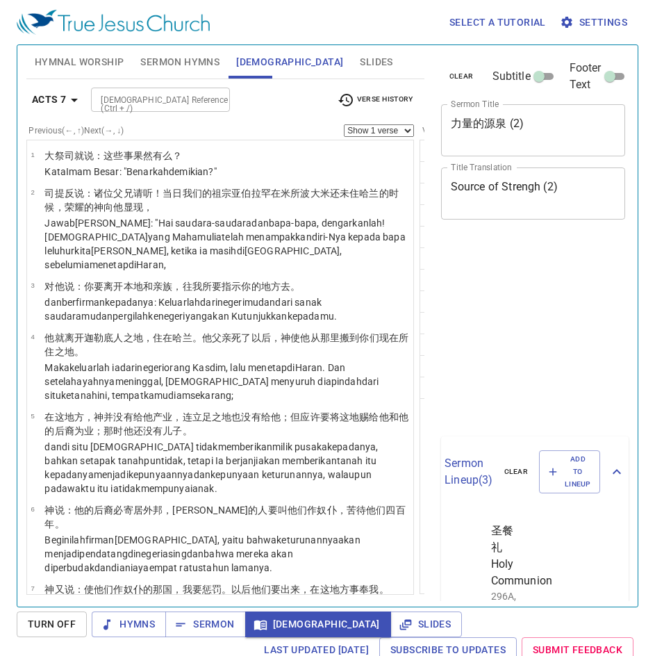
select select "29"
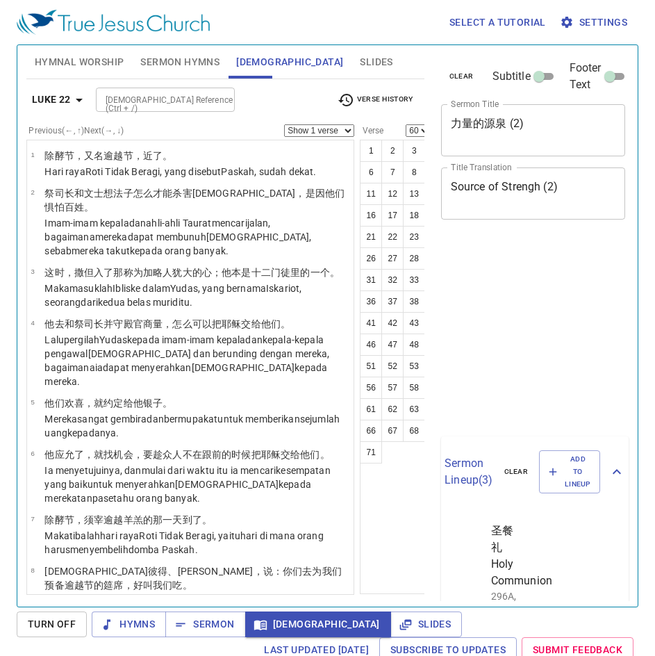
select select "60"
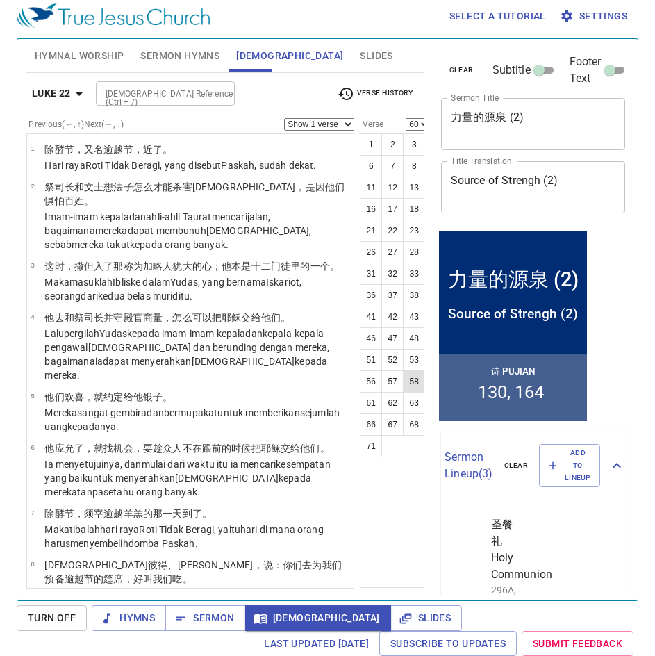
scroll to position [4050, 0]
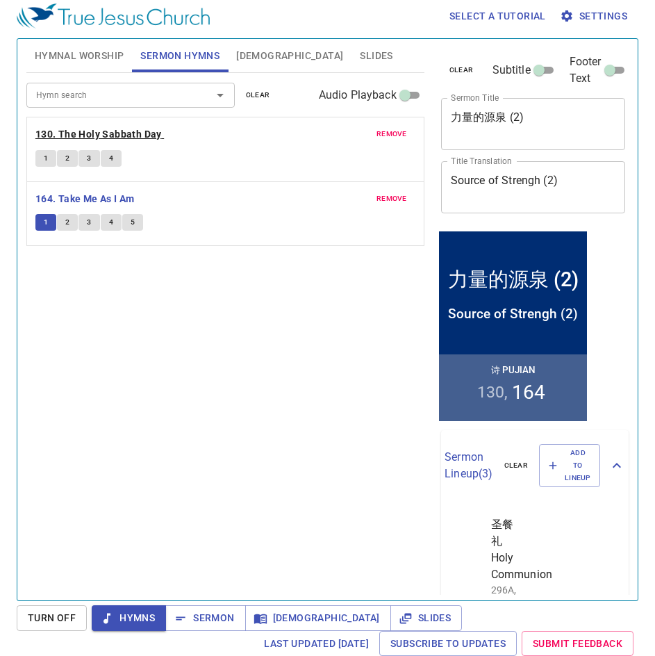
scroll to position [6, 0]
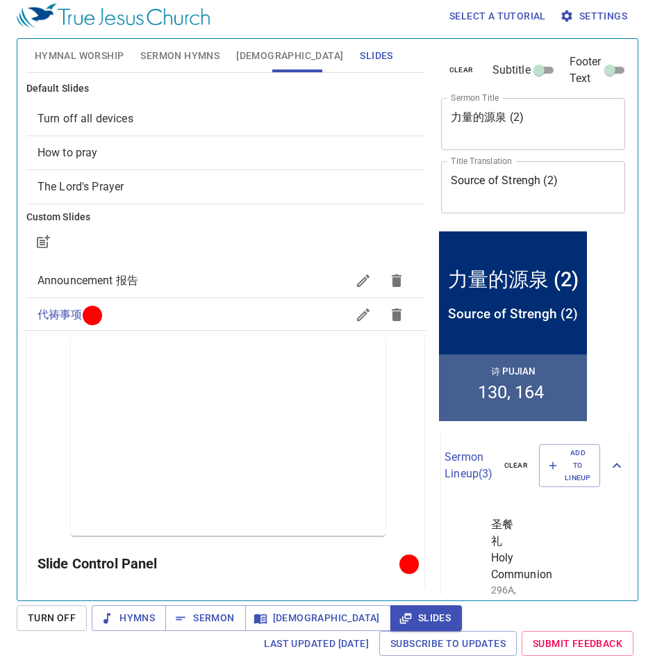
scroll to position [6, 0]
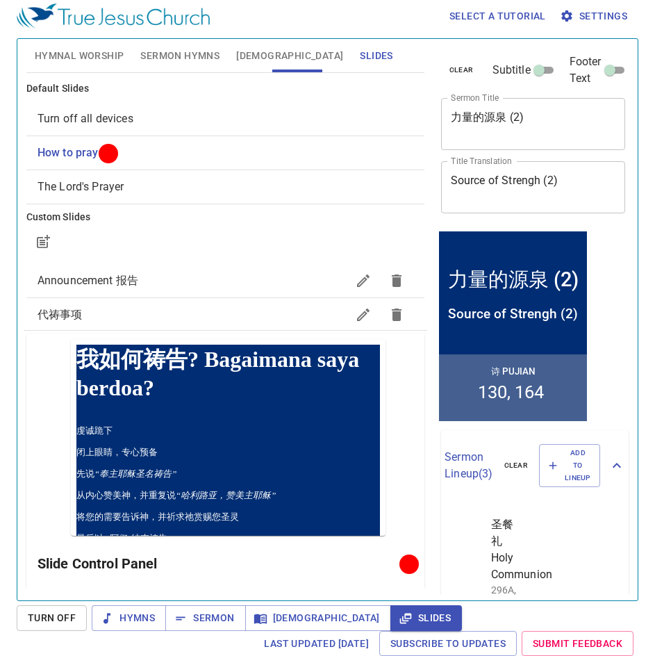
scroll to position [6, 0]
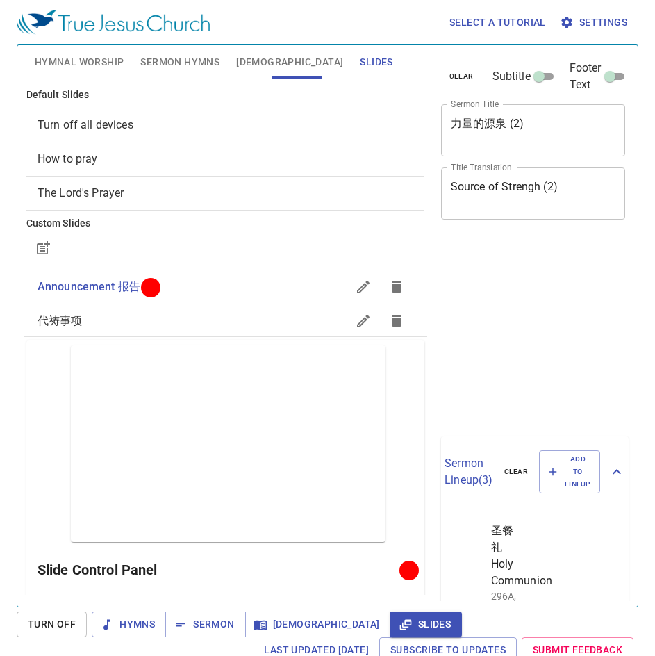
scroll to position [6, 0]
